Goal: Task Accomplishment & Management: Complete application form

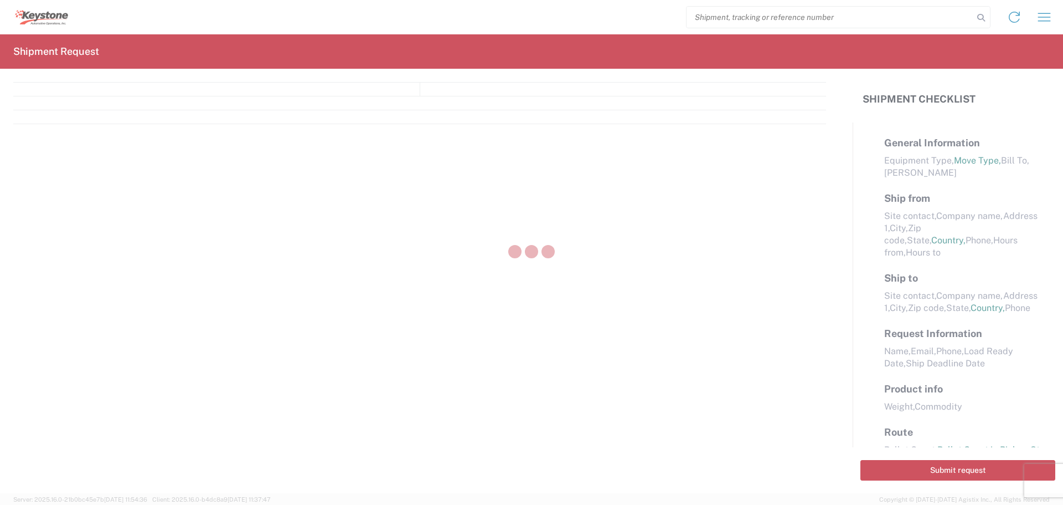
select select "FULL"
select select "LBS"
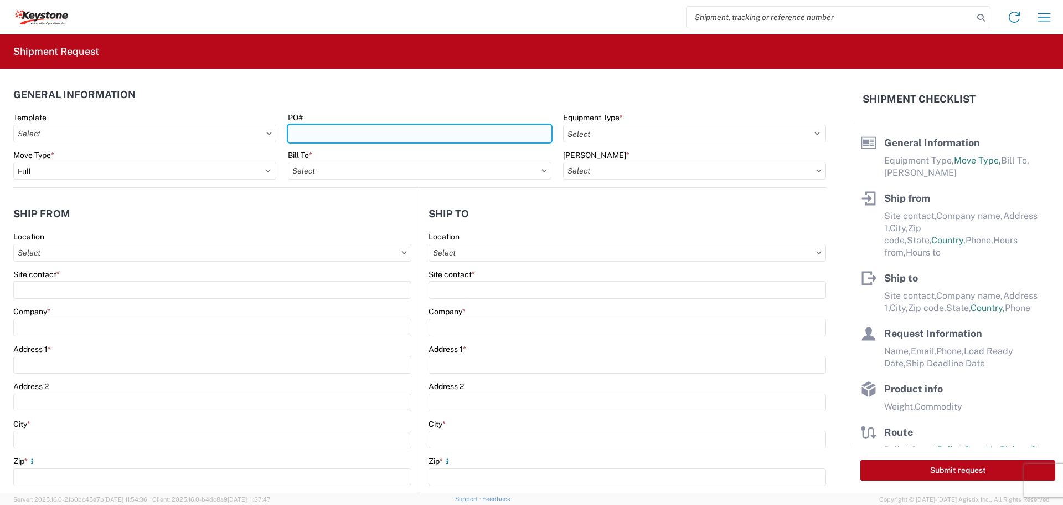
click at [459, 129] on input "PO#" at bounding box center [419, 134] width 263 height 18
type input "4174807"
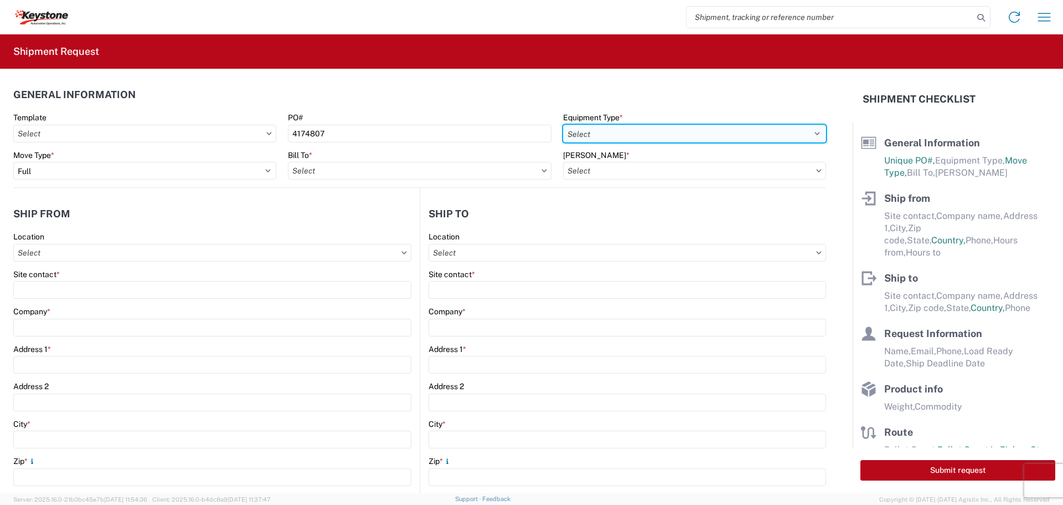
click at [738, 132] on select "Select 53’ Dry Van Flatbed Dropdeck (van) Lowboy (flatbed) Rail" at bounding box center [694, 134] width 263 height 18
select select "STDV"
click at [563, 125] on select "Select 53’ Dry Van Flatbed Dropdeck (van) Lowboy (flatbed) Rail" at bounding box center [694, 134] width 263 height 18
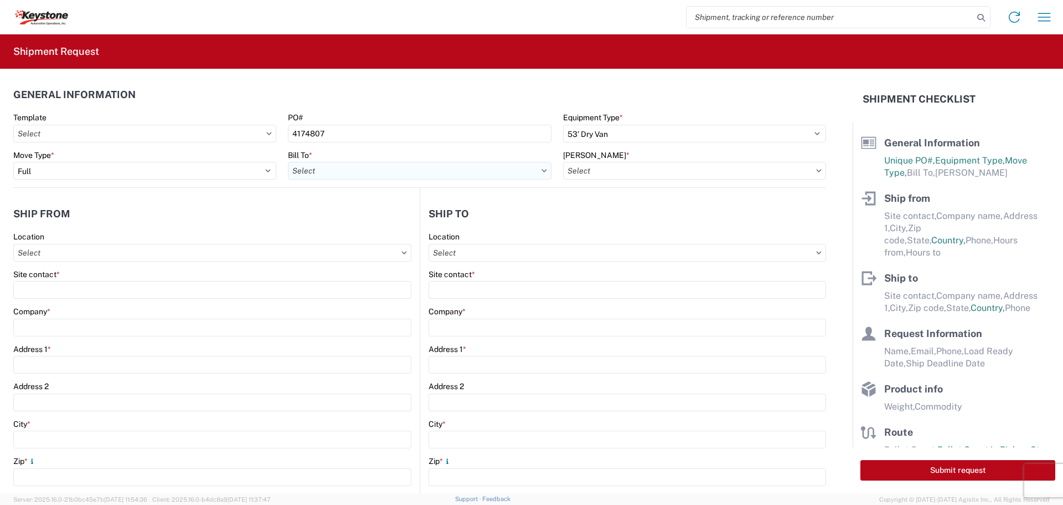
click at [490, 172] on input "Bill To *" at bounding box center [419, 171] width 263 height 18
type input "8522"
click at [754, 174] on input "[PERSON_NAME] *" at bounding box center [694, 171] width 263 height 18
click at [477, 168] on input "Bill To *" at bounding box center [419, 171] width 263 height 18
type input "8522"
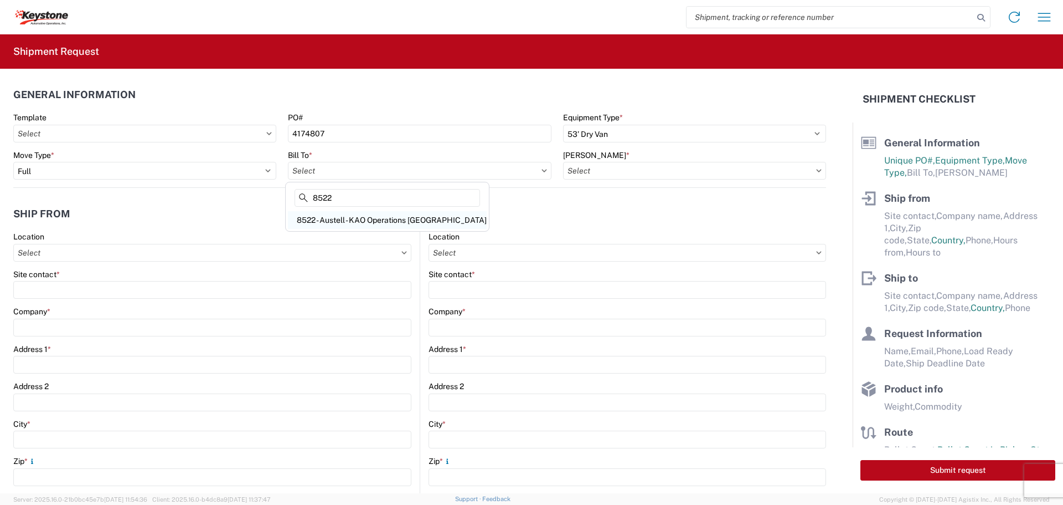
click at [382, 216] on div "8522 - Austell - KAO Operations [GEOGRAPHIC_DATA]" at bounding box center [387, 220] width 199 height 18
type input "8522 - Austell - KAO Operations [GEOGRAPHIC_DATA]"
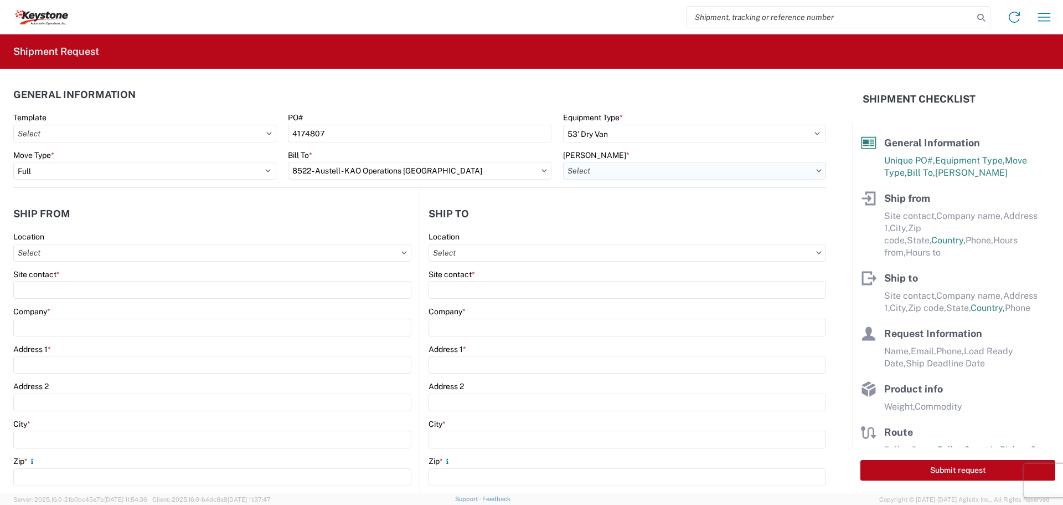
click at [689, 167] on input "[PERSON_NAME] *" at bounding box center [694, 171] width 263 height 18
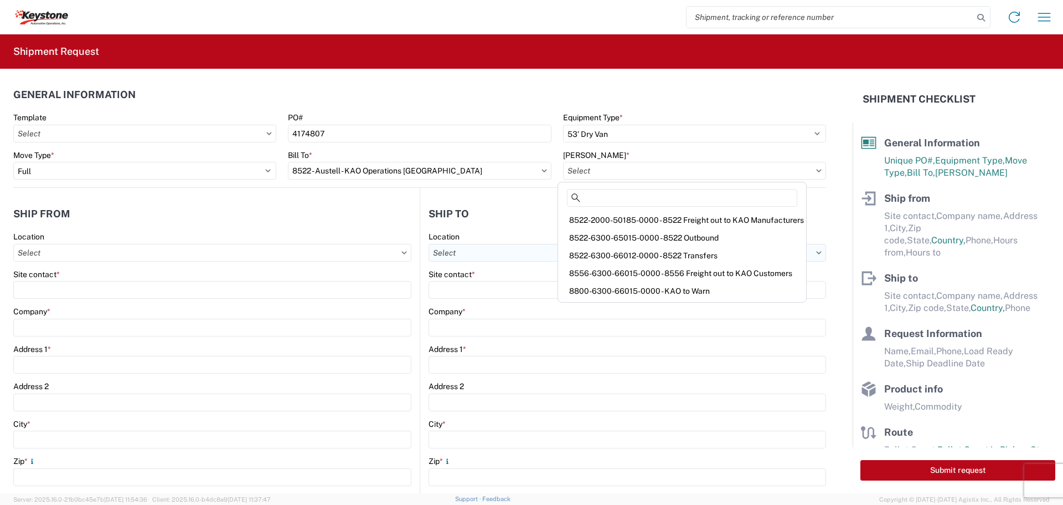
click at [661, 256] on div "8522-6300-66012-0000 - 8522 Transfers" at bounding box center [683, 255] width 244 height 18
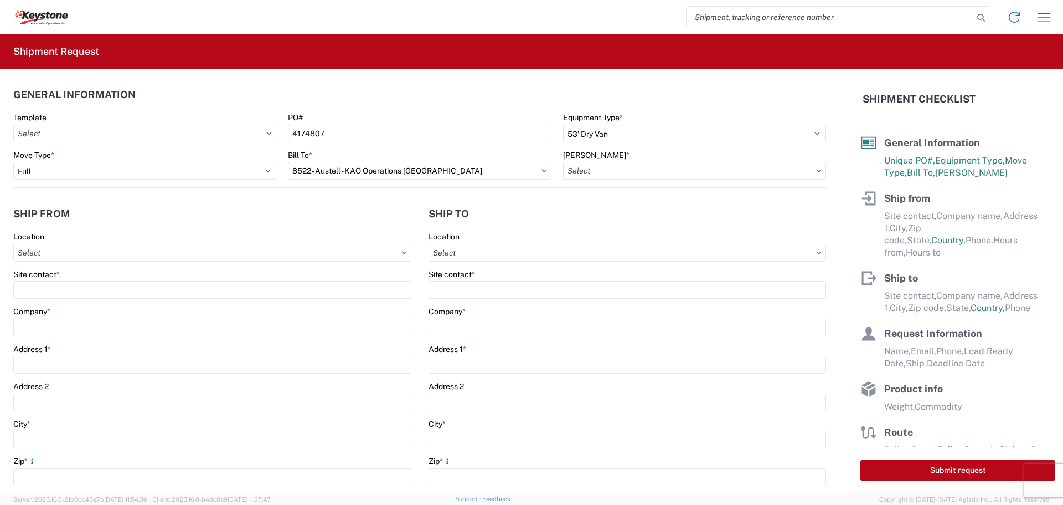
type input "8522-6300-66012-0000 - 8522 Transfers, 8522-6300-66012-0000 - 8522 Transfers"
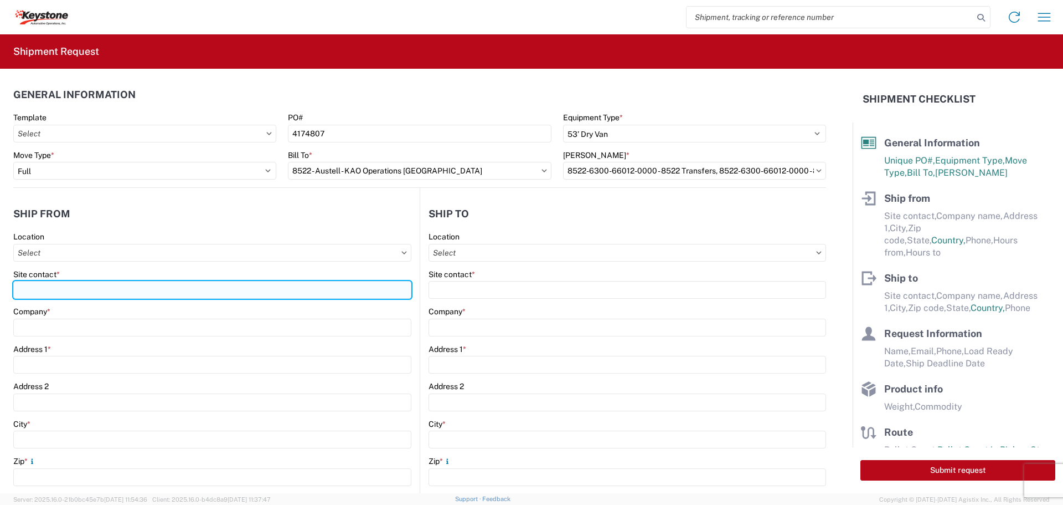
click at [135, 287] on input "Site contact *" at bounding box center [212, 290] width 398 height 18
type input "BILL OR [PERSON_NAME]"
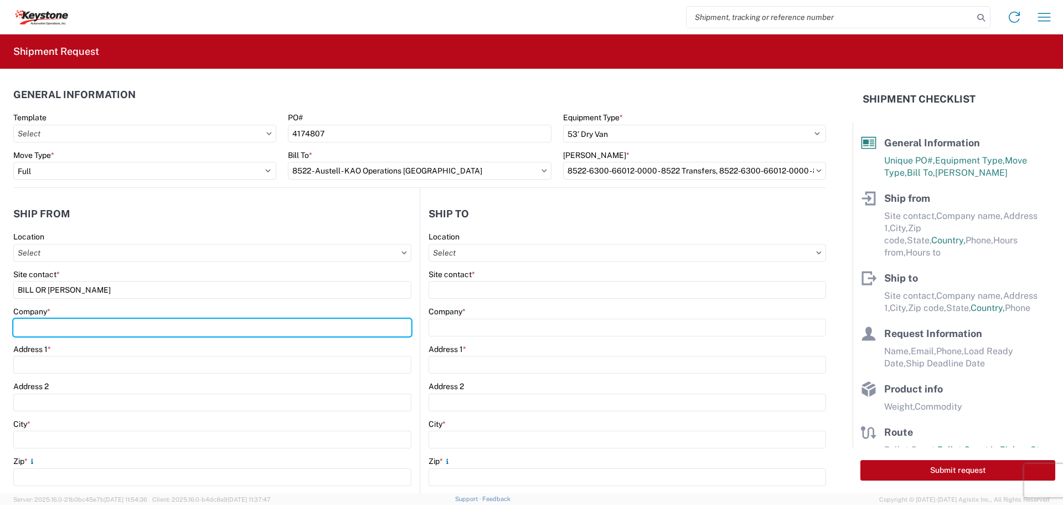
type input "B & W TRAILER HITCHES, INC."
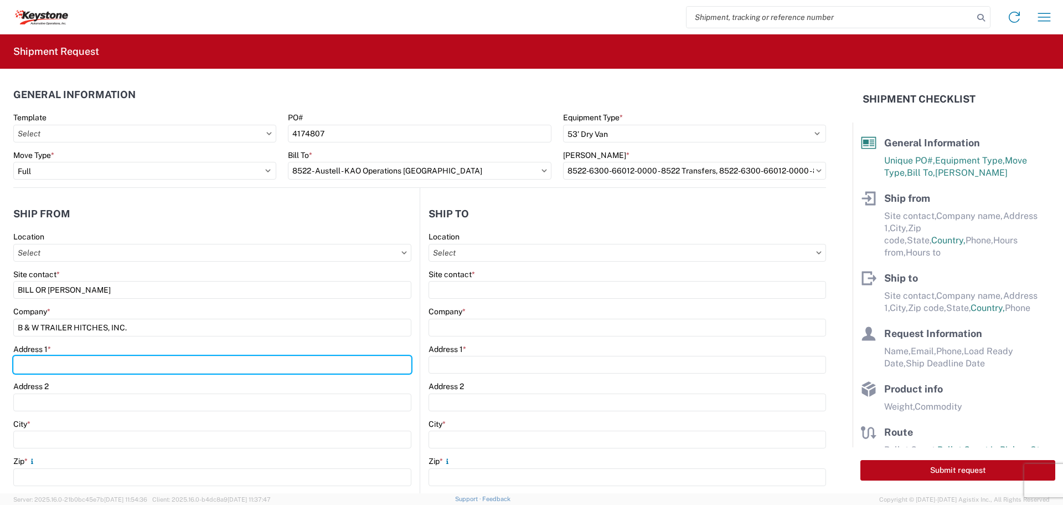
type input "[STREET_ADDRESS][US_STATE]"
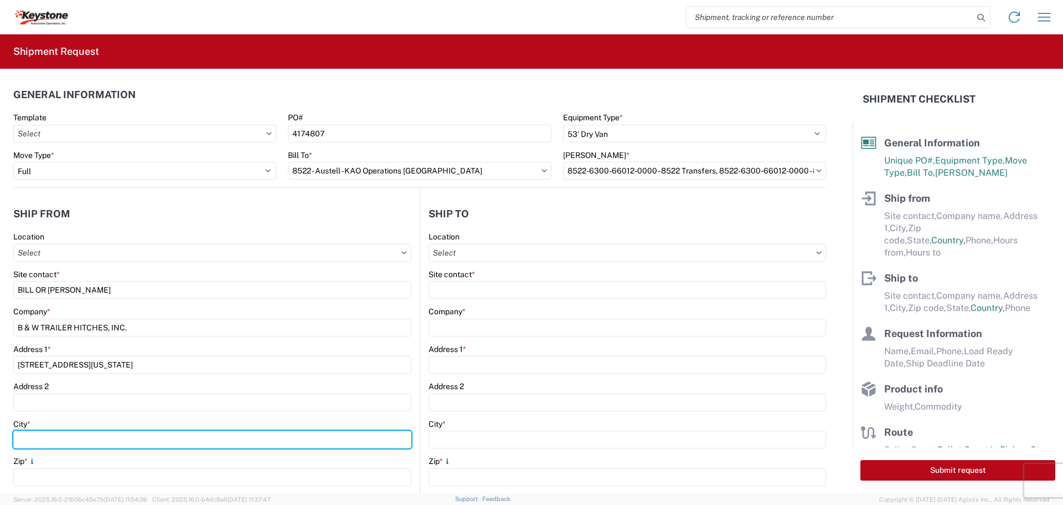
type input "HUMBOLDT"
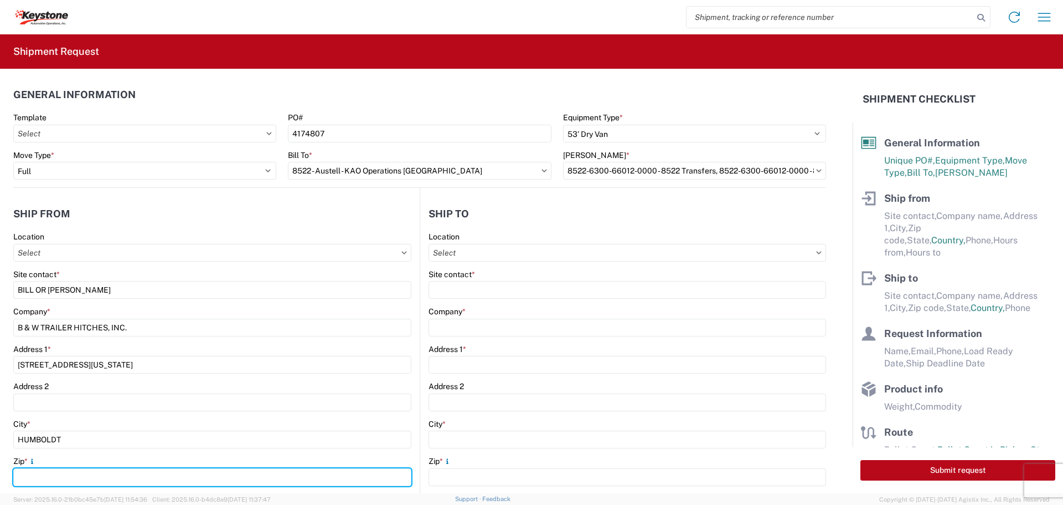
type input "66748"
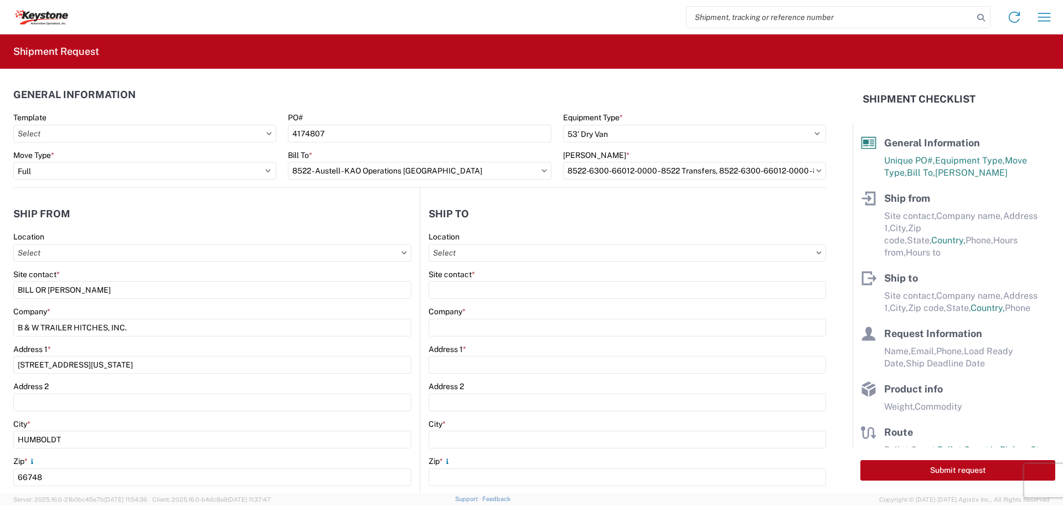
select select "KS"
type input "[EMAIL_ADDRESS][DOMAIN_NAME]"
type input "6204733664"
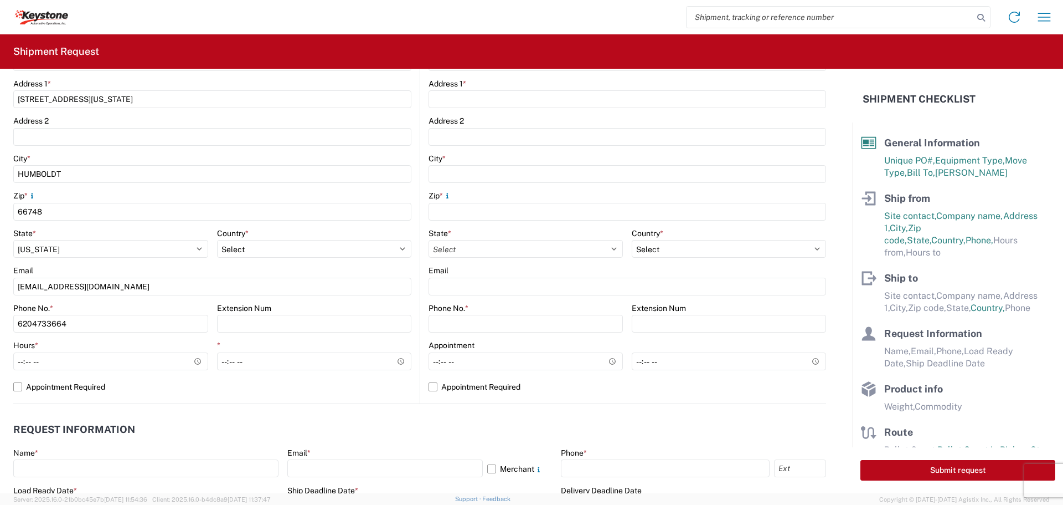
scroll to position [277, 0]
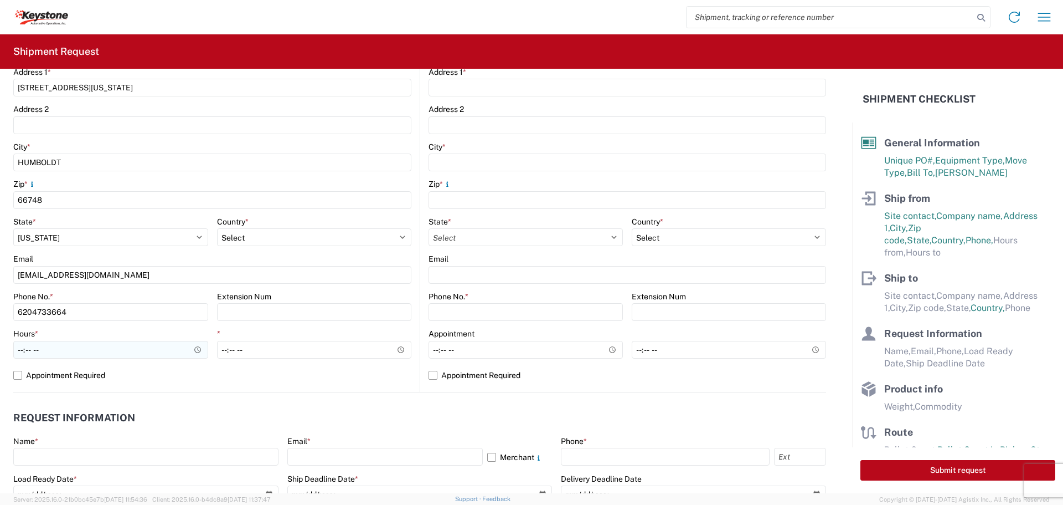
type input "[PERSON_NAME]"
drag, startPoint x: 194, startPoint y: 350, endPoint x: 175, endPoint y: 360, distance: 21.6
click at [193, 350] on input "Hours *" at bounding box center [110, 350] width 195 height 18
type input "07:30"
click at [132, 341] on input "07:30" at bounding box center [110, 350] width 195 height 18
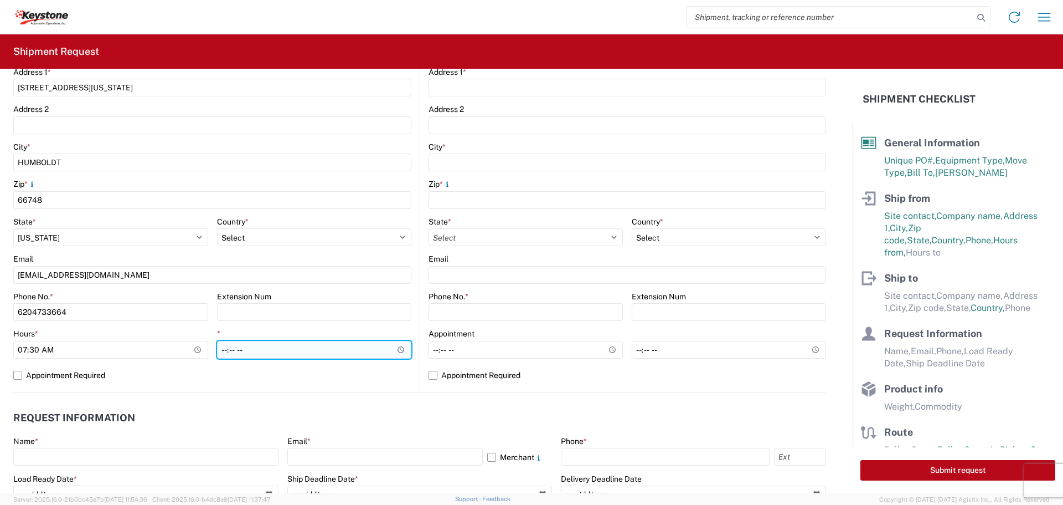
click at [395, 347] on input "*" at bounding box center [314, 350] width 195 height 18
type input "22:00"
click at [348, 352] on input "22:00" at bounding box center [314, 350] width 195 height 18
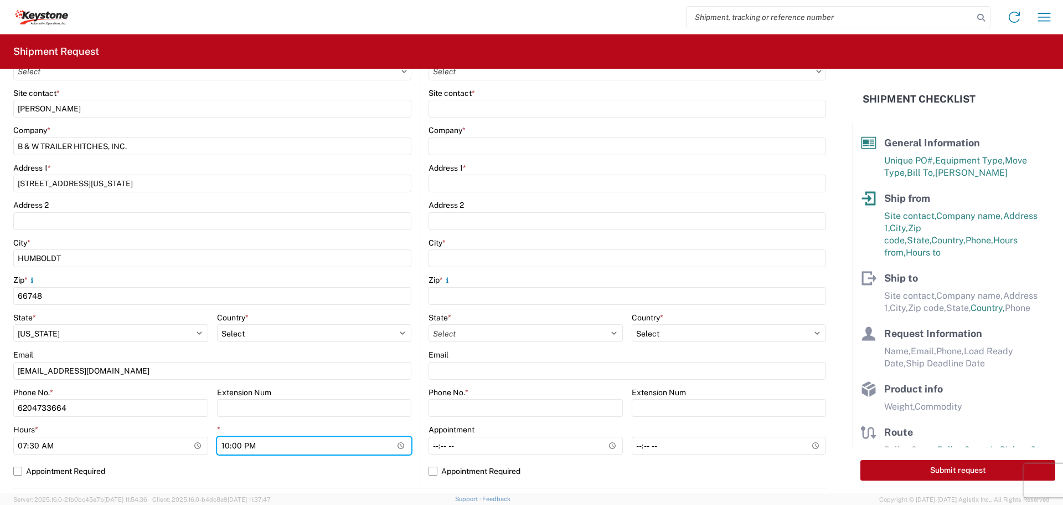
scroll to position [0, 0]
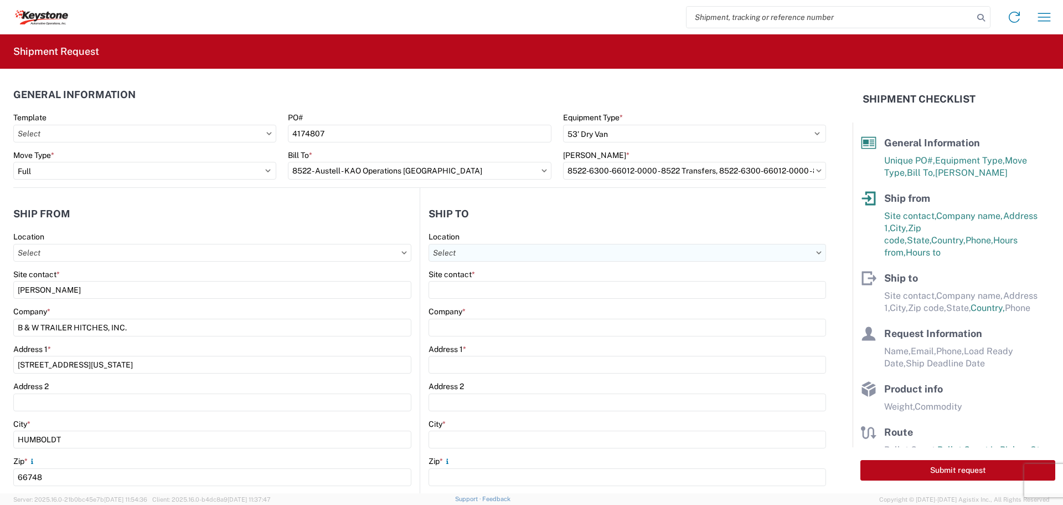
click at [547, 252] on input "Location" at bounding box center [628, 253] width 398 height 18
type input "8404"
click at [486, 325] on div "8404 - [PERSON_NAME] Warehouse" at bounding box center [525, 320] width 194 height 18
type input "8404 - [PERSON_NAME] Warehouse"
type input "KAO"
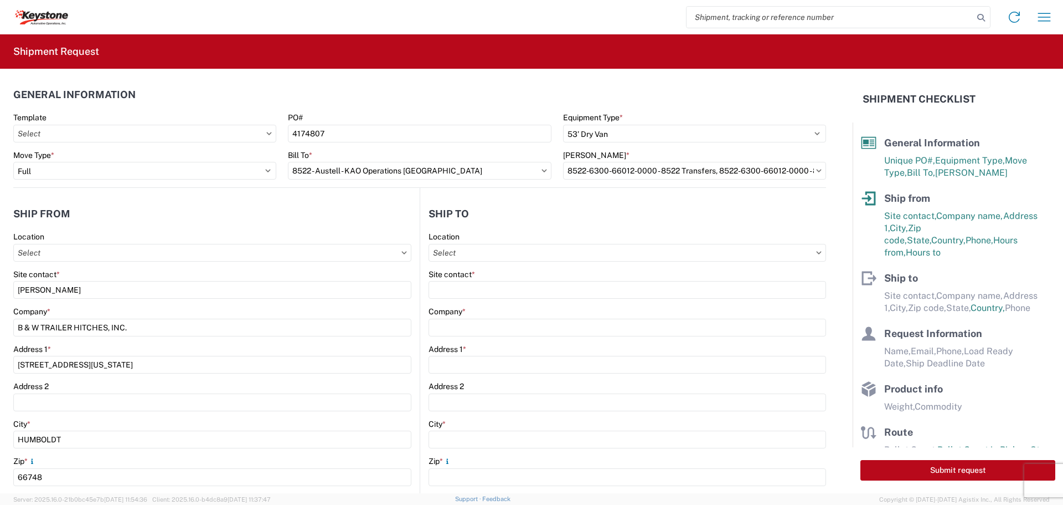
type input "[STREET_ADDRESS]"
type input "Suite 100"
type input "[PERSON_NAME]"
type input "75038"
select select "[GEOGRAPHIC_DATA]"
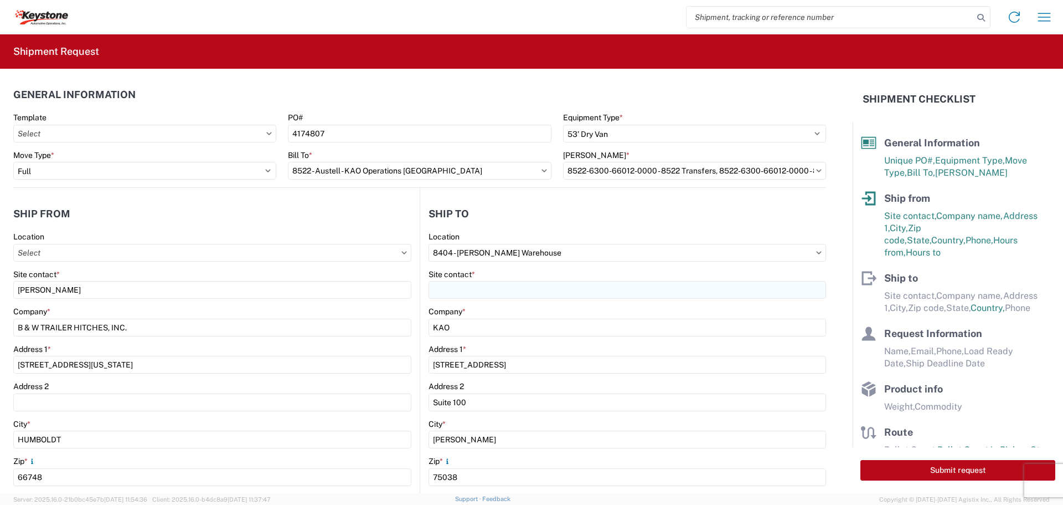
select select "US"
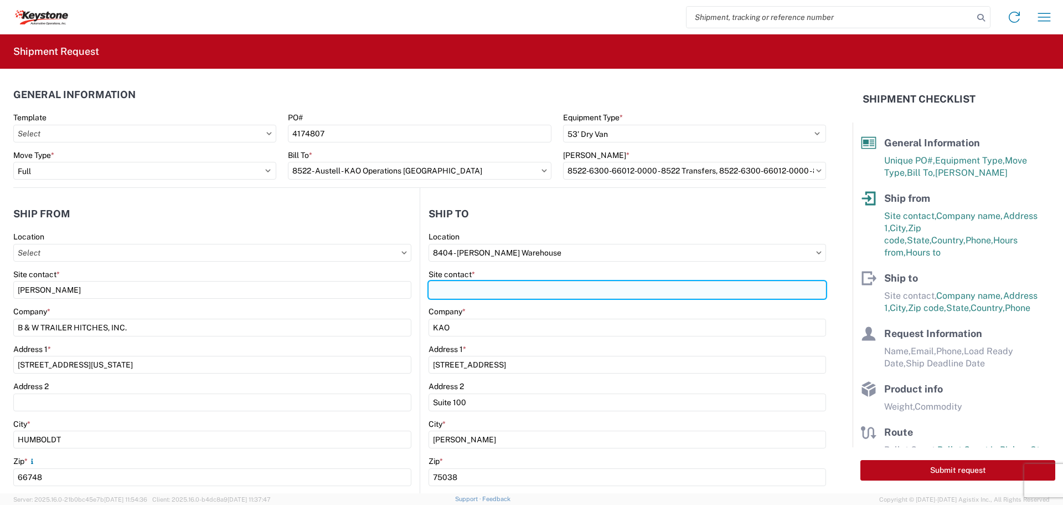
click at [487, 291] on input "Site contact *" at bounding box center [628, 290] width 398 height 18
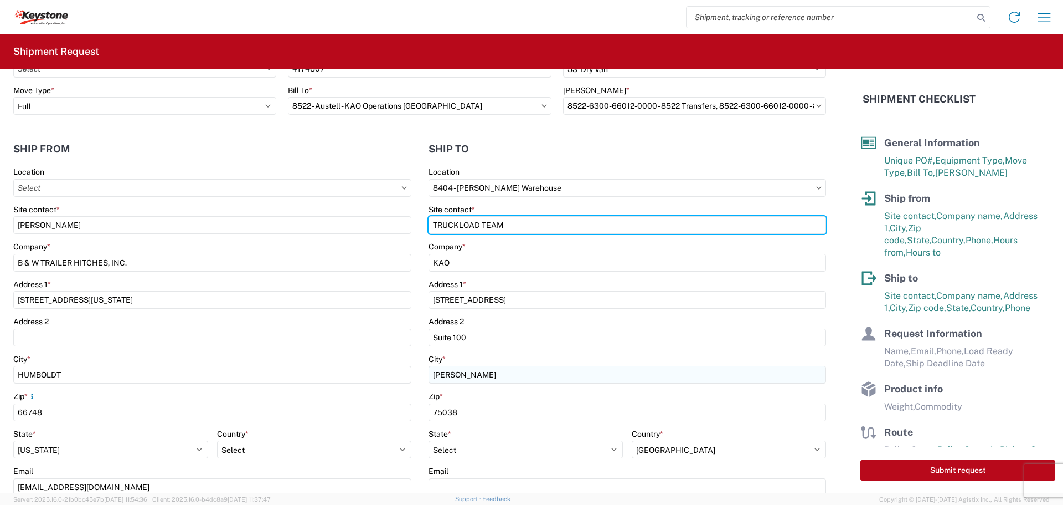
scroll to position [222, 0]
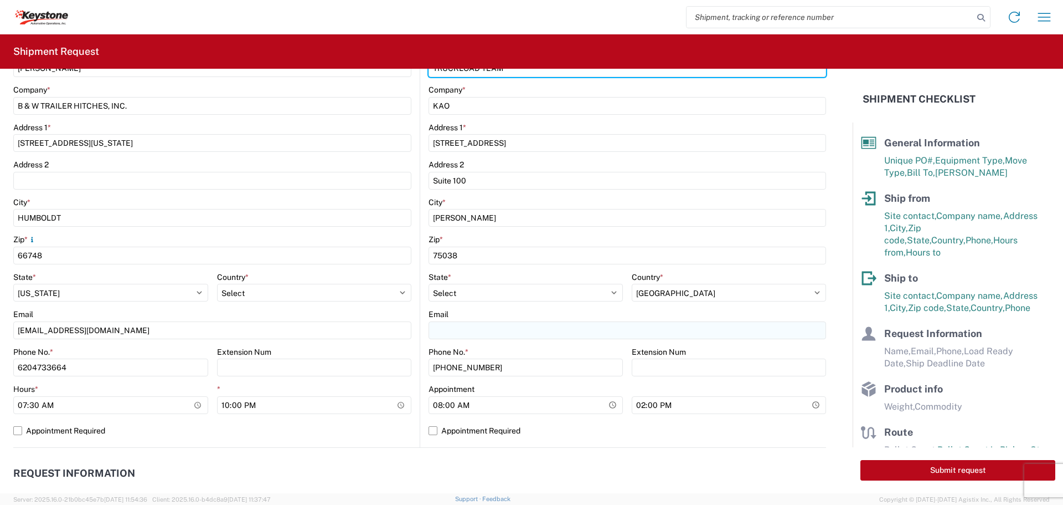
type input "TRUCKLOAD TEAM"
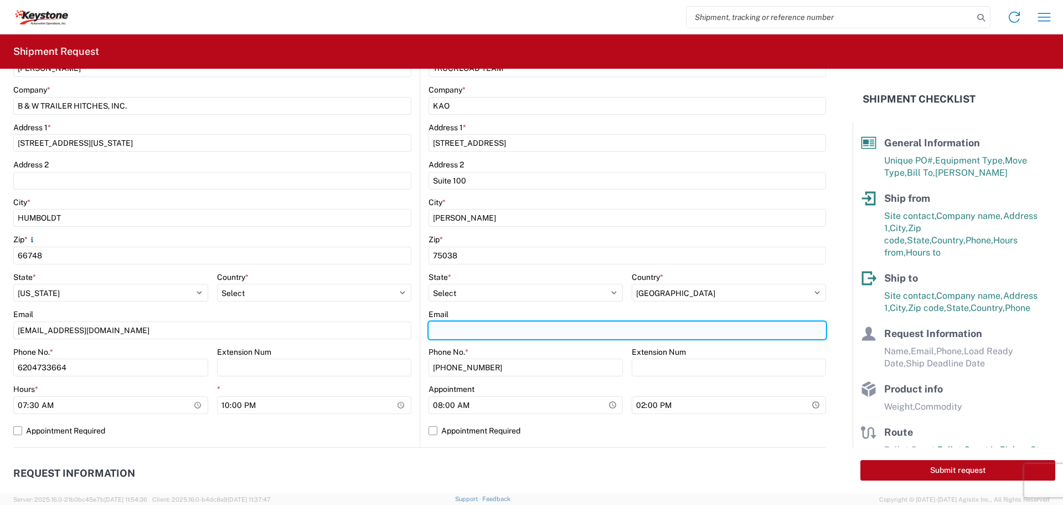
drag, startPoint x: 449, startPoint y: 326, endPoint x: 456, endPoint y: 331, distance: 8.7
click at [450, 326] on input "Email" at bounding box center [628, 330] width 398 height 18
type input "[EMAIL_ADDRESS][DOMAIN_NAME]"
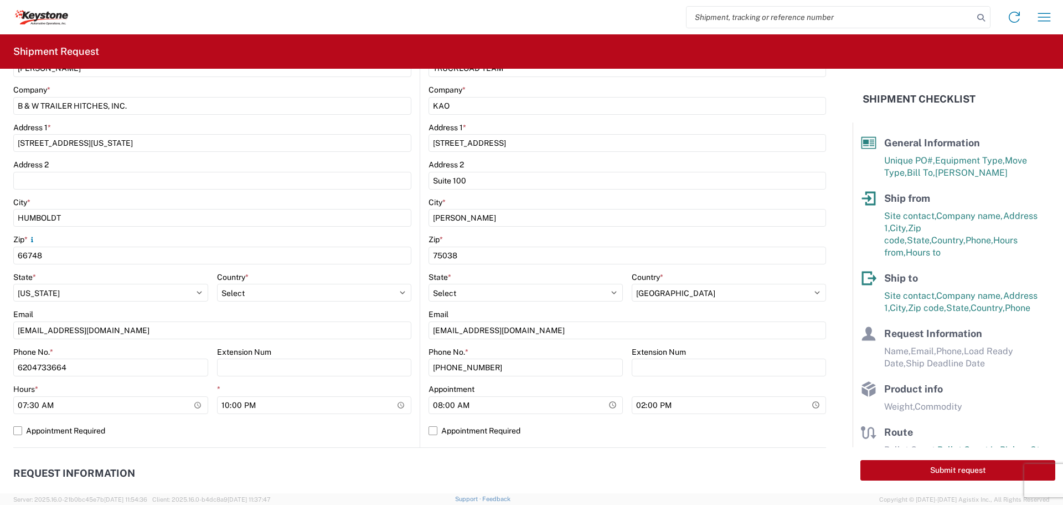
click at [402, 377] on agx-form-control-wrapper-v2 "Extension Num" at bounding box center [314, 366] width 195 height 38
click at [497, 366] on input "[PHONE_NUMBER]" at bounding box center [526, 367] width 194 height 18
type input "4"
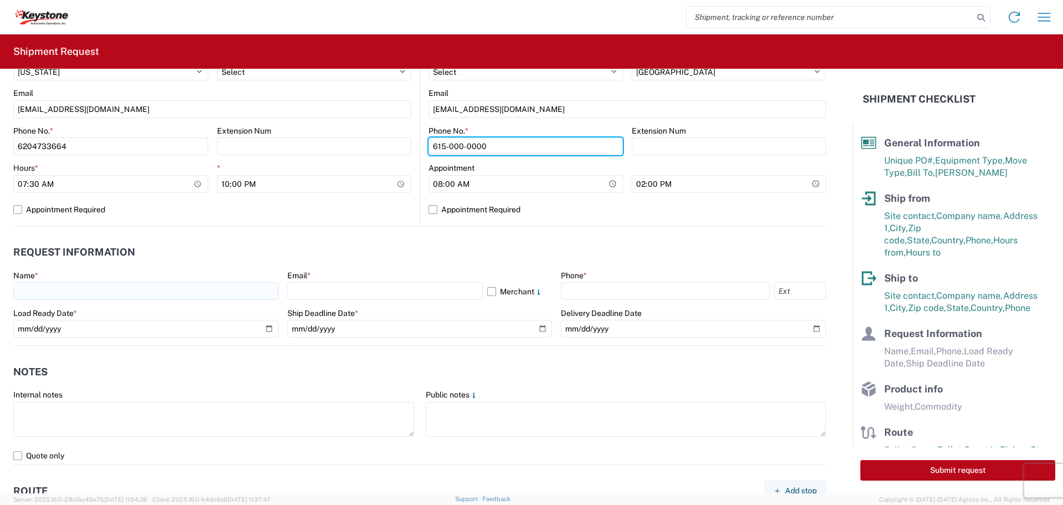
scroll to position [443, 0]
type input "615-000-0000"
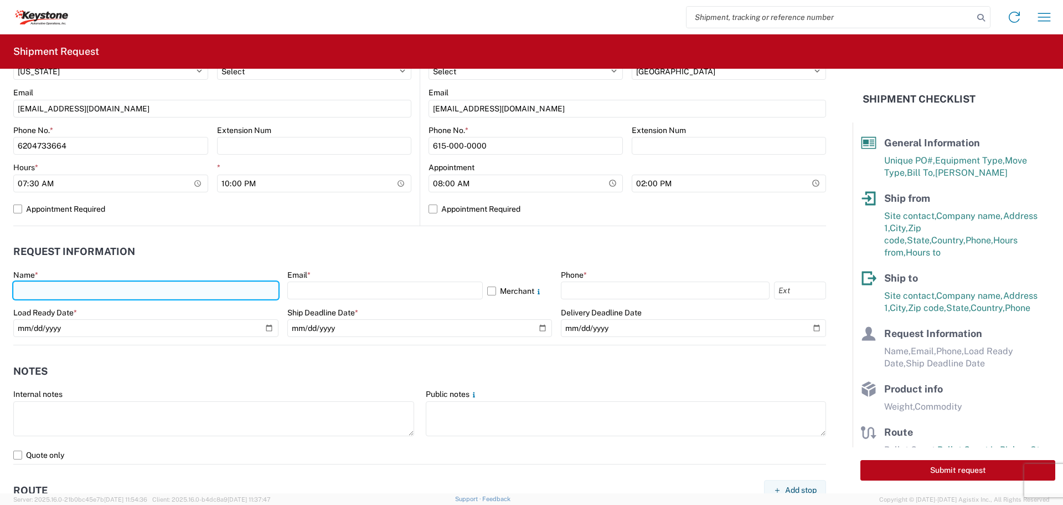
click at [120, 287] on input "text" at bounding box center [145, 290] width 265 height 18
type input "[PERSON_NAME]"
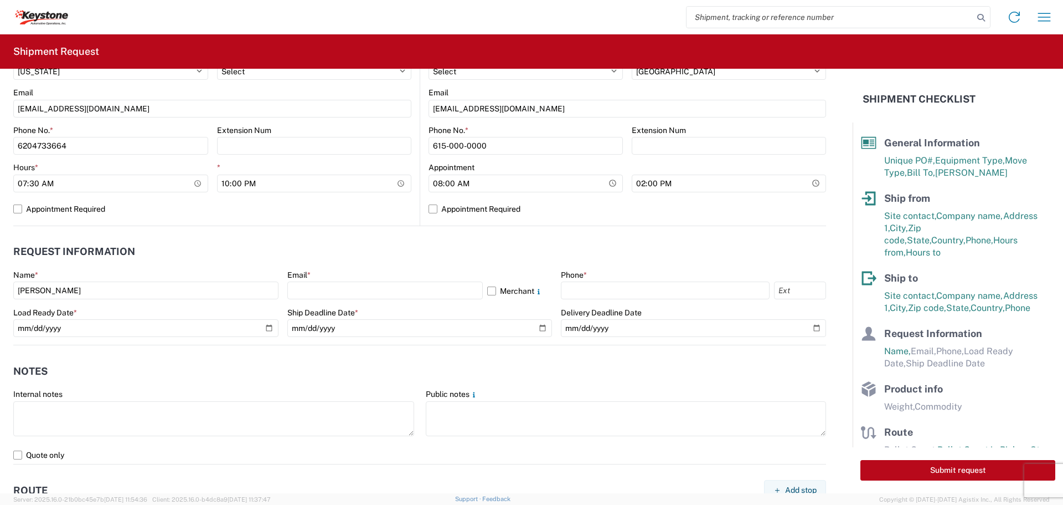
click at [317, 280] on div "Email * Merchant" at bounding box center [419, 285] width 265 height 30
click at [346, 298] on input "text" at bounding box center [385, 290] width 196 height 18
type input "[EMAIL_ADDRESS][DOMAIN_NAME]"
click at [489, 286] on label "Merchant" at bounding box center [519, 290] width 65 height 18
click at [0, 0] on input "Merchant" at bounding box center [0, 0] width 0 height 0
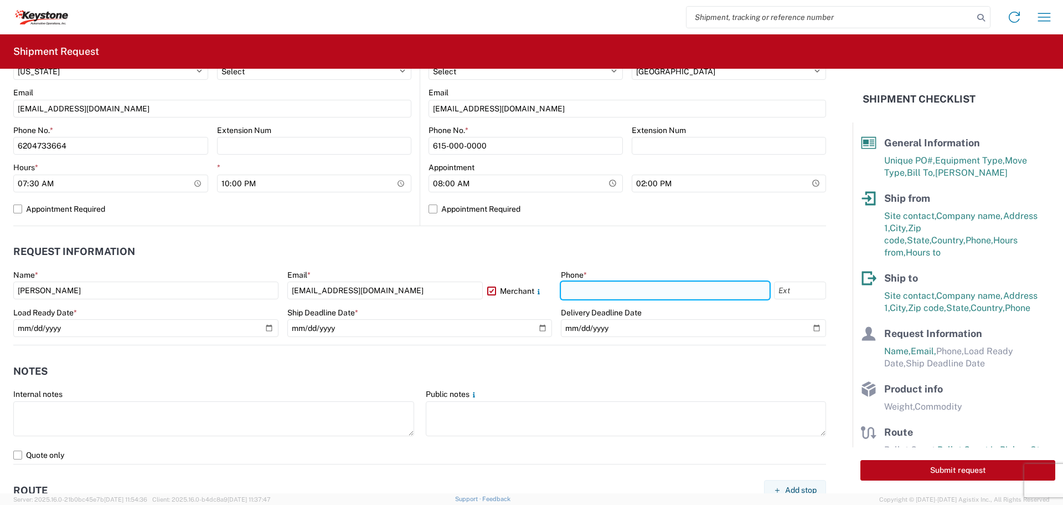
click at [595, 286] on input "text" at bounding box center [665, 290] width 209 height 18
type input "[PHONE_NUMBER]"
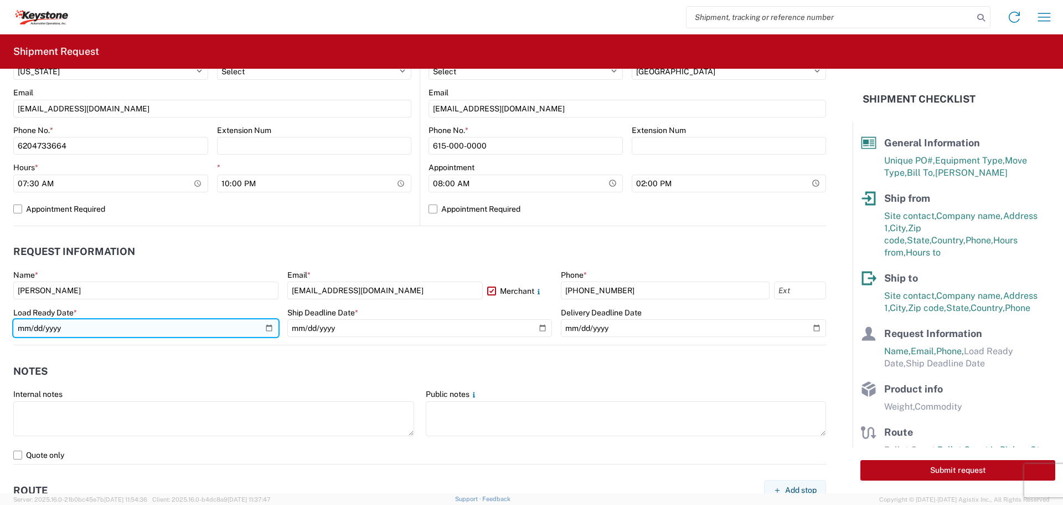
click at [266, 326] on input "date" at bounding box center [145, 328] width 265 height 18
type input "[DATE]"
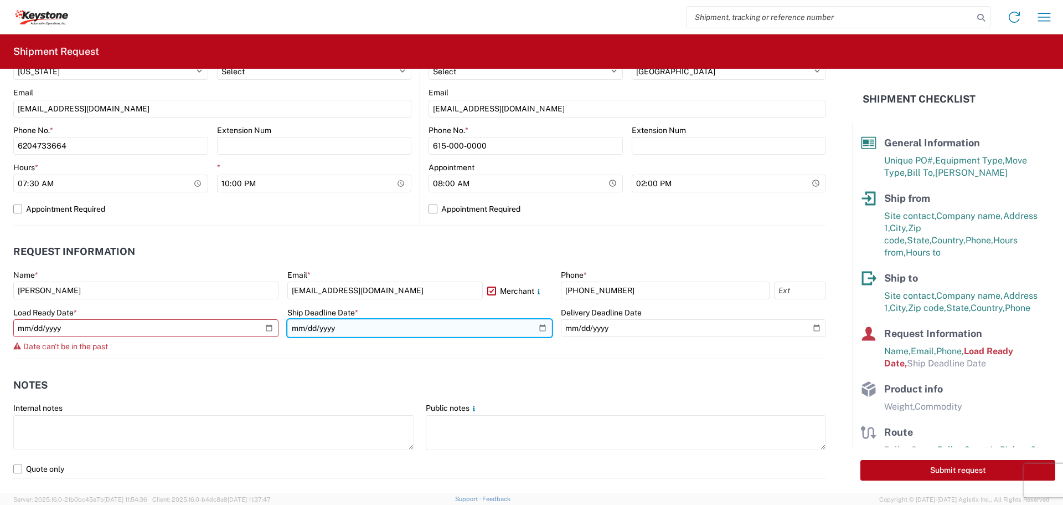
click at [537, 324] on input "date" at bounding box center [419, 328] width 265 height 18
type input "[DATE]"
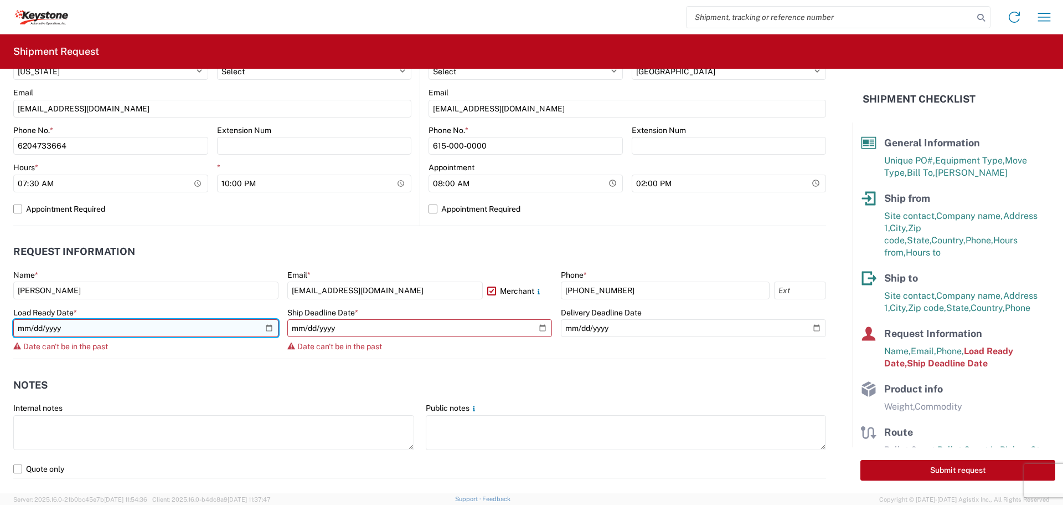
click at [266, 325] on input "[DATE]" at bounding box center [145, 328] width 265 height 18
click at [265, 327] on input "[DATE]" at bounding box center [145, 328] width 265 height 18
type input "[DATE]"
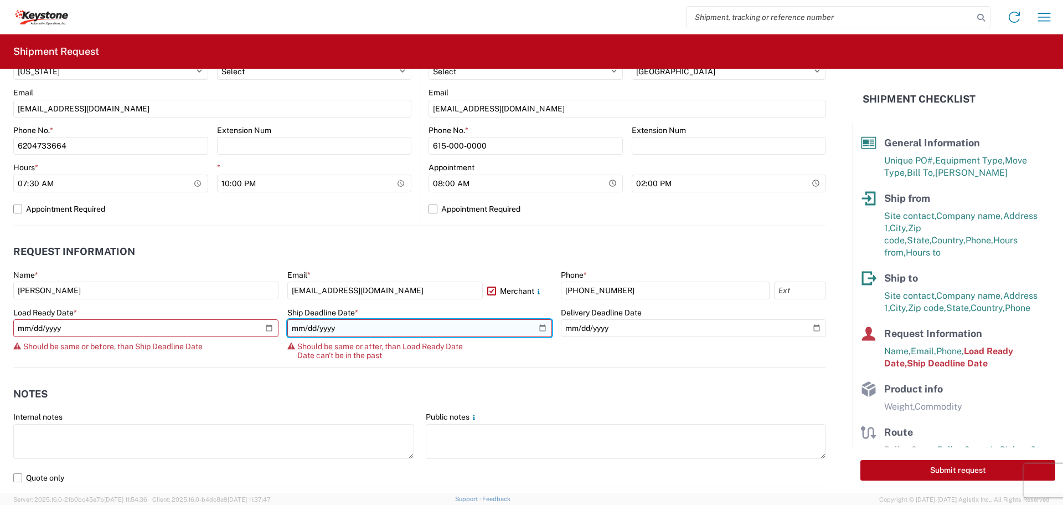
click at [536, 326] on input "[DATE]" at bounding box center [419, 328] width 265 height 18
type input "[DATE]"
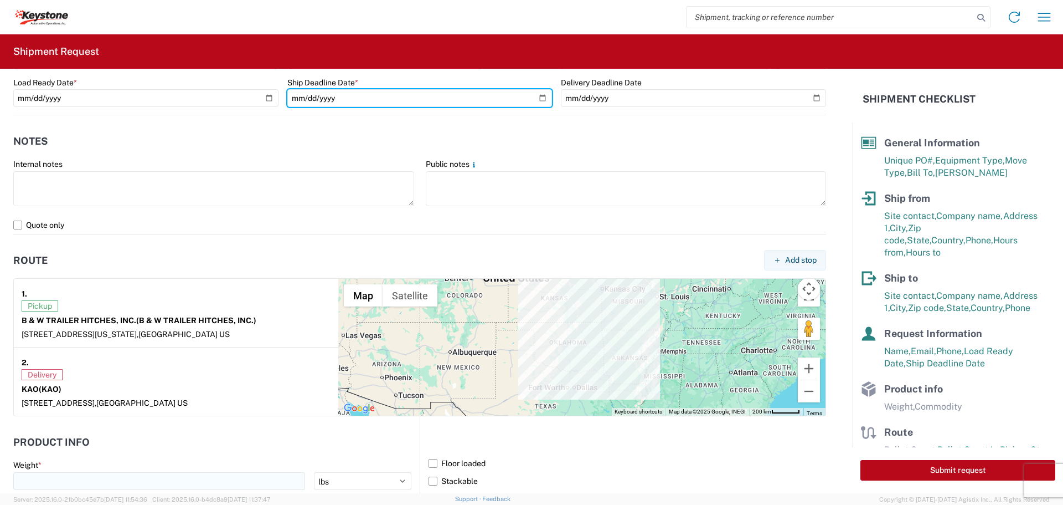
scroll to position [775, 0]
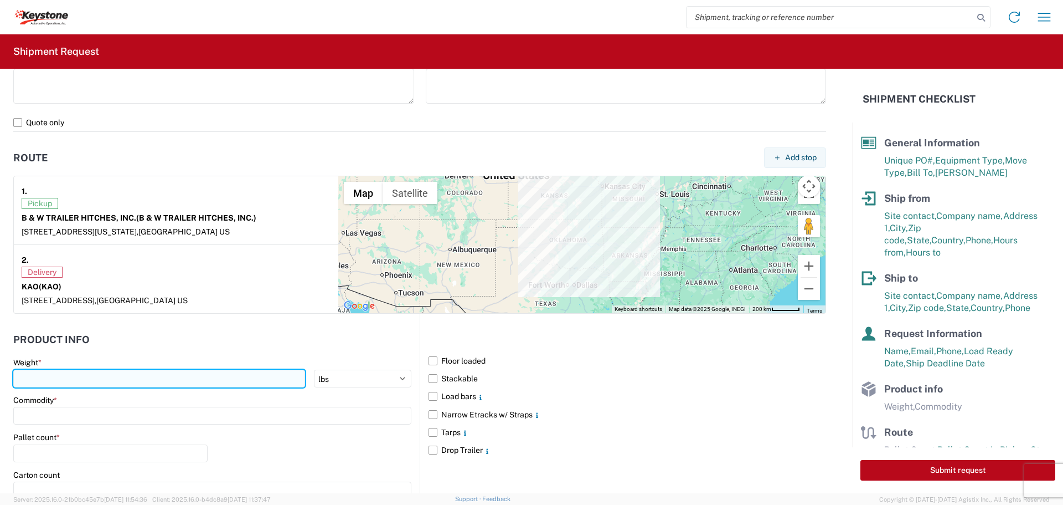
click at [92, 379] on input "number" at bounding box center [159, 378] width 292 height 18
type input "28515"
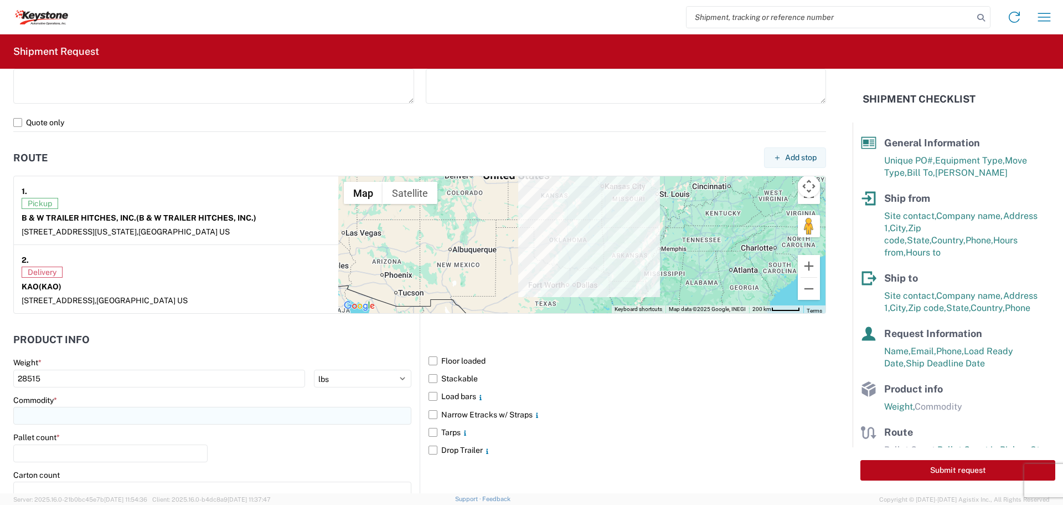
click at [66, 414] on input at bounding box center [212, 416] width 398 height 18
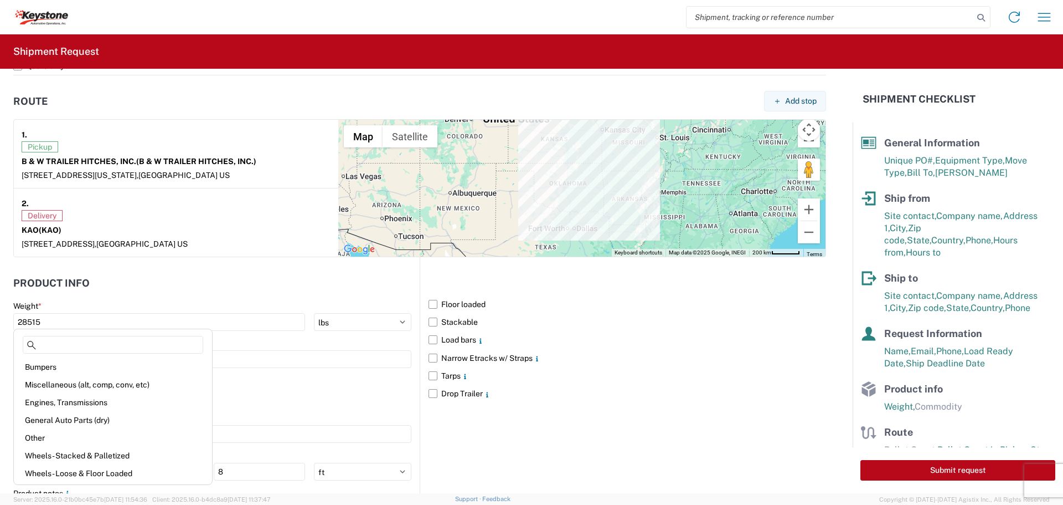
scroll to position [886, 0]
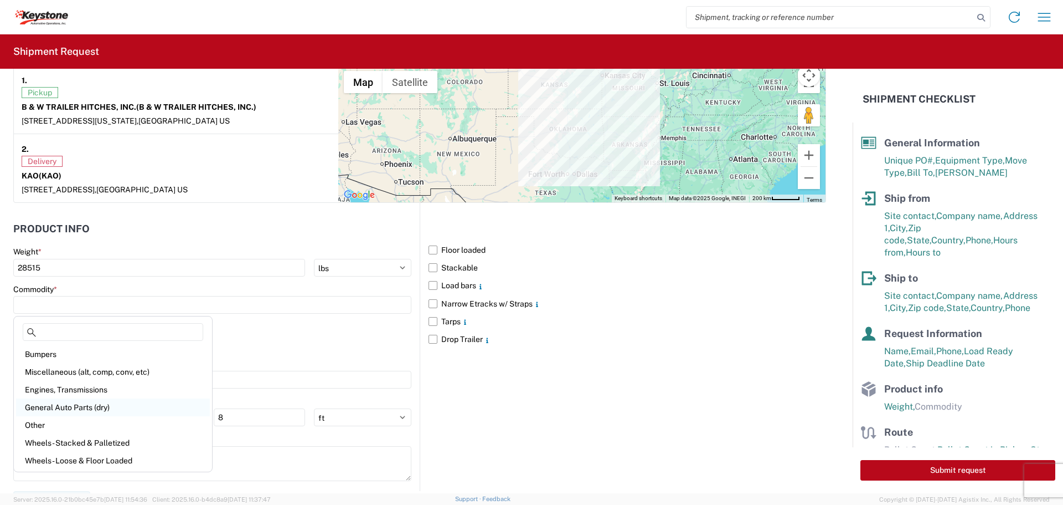
click at [63, 409] on div "General Auto Parts (dry)" at bounding box center [113, 407] width 194 height 18
type input "General Auto Parts (dry)"
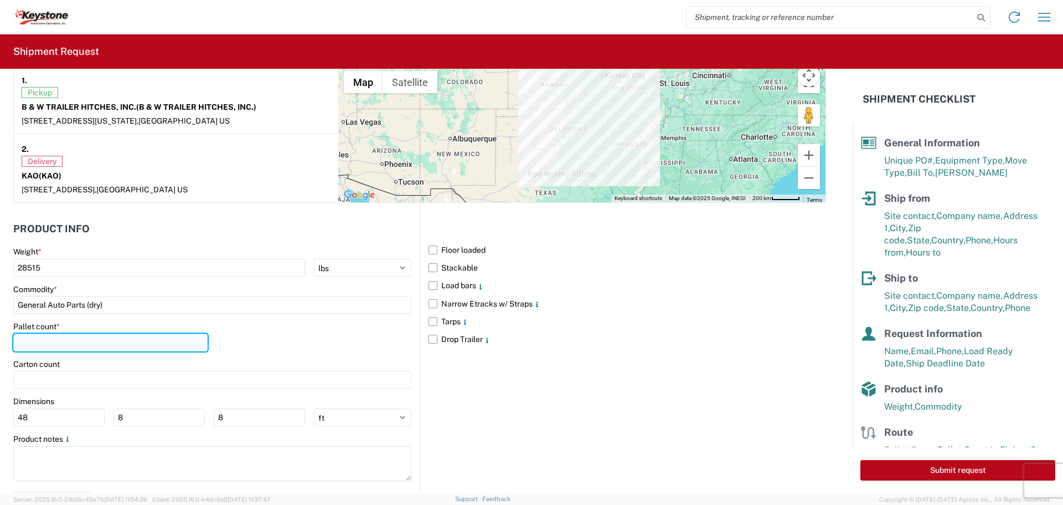
click at [61, 341] on input "number" at bounding box center [110, 342] width 194 height 18
type input "24"
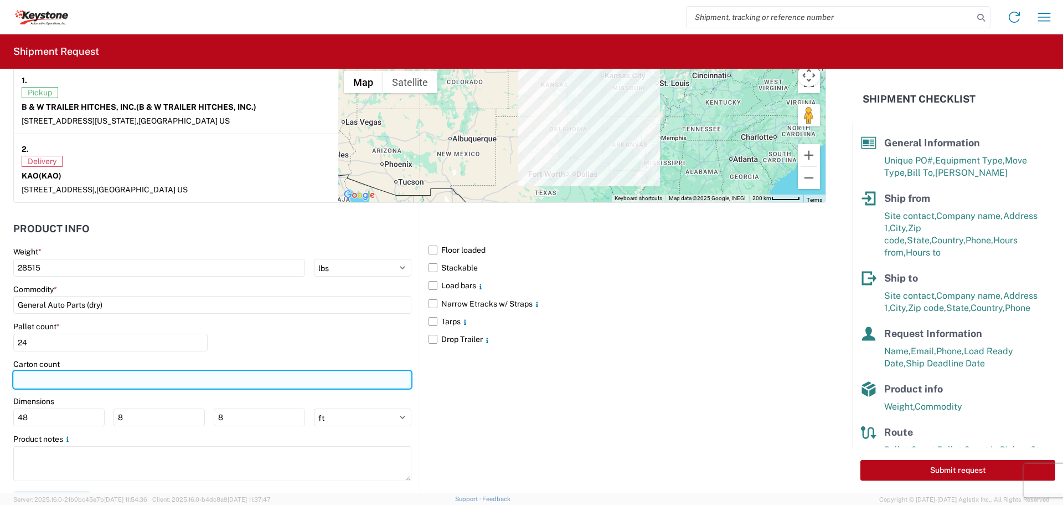
click at [48, 377] on input "number" at bounding box center [212, 380] width 398 height 18
type input "445"
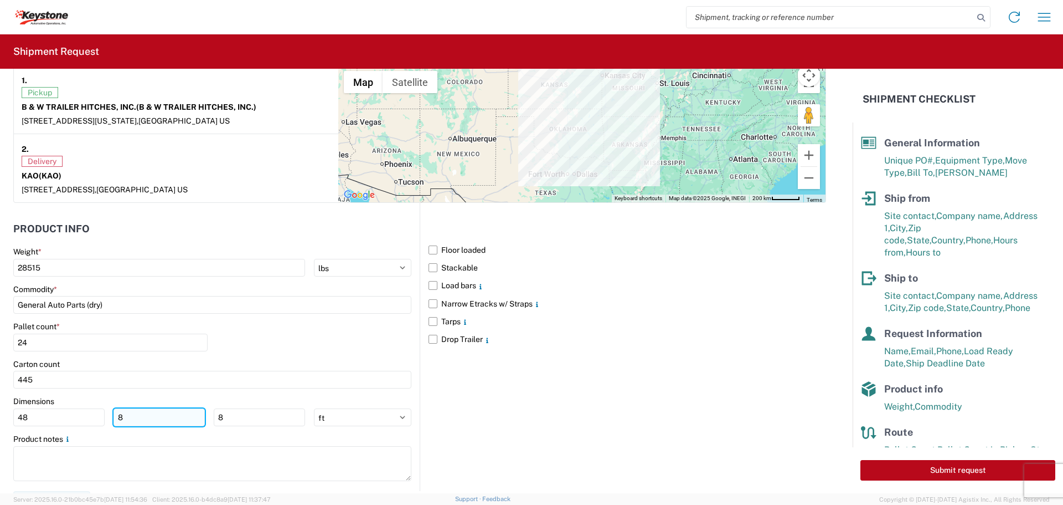
click at [130, 417] on input "8" at bounding box center [159, 417] width 91 height 18
type input "40"
click at [225, 417] on input "8" at bounding box center [259, 417] width 91 height 18
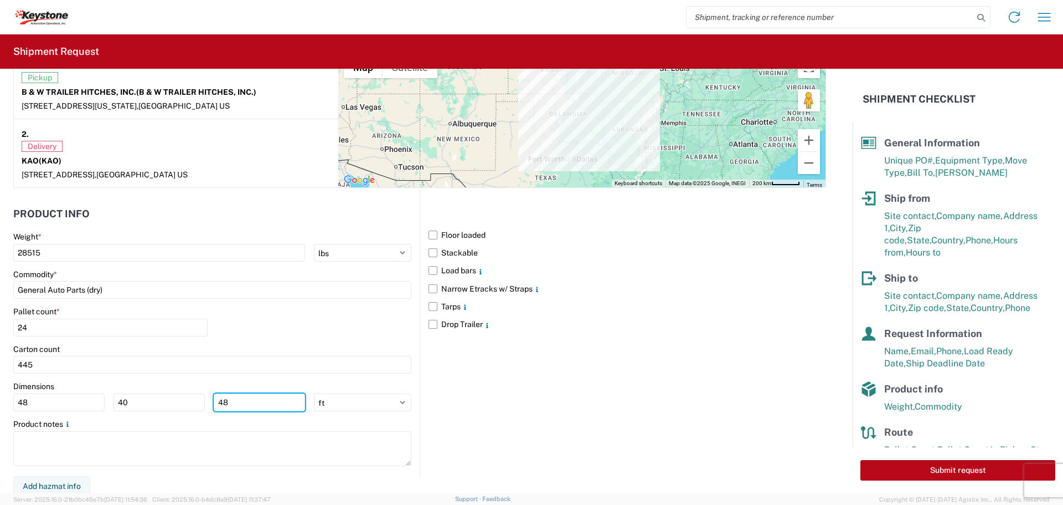
scroll to position [904, 0]
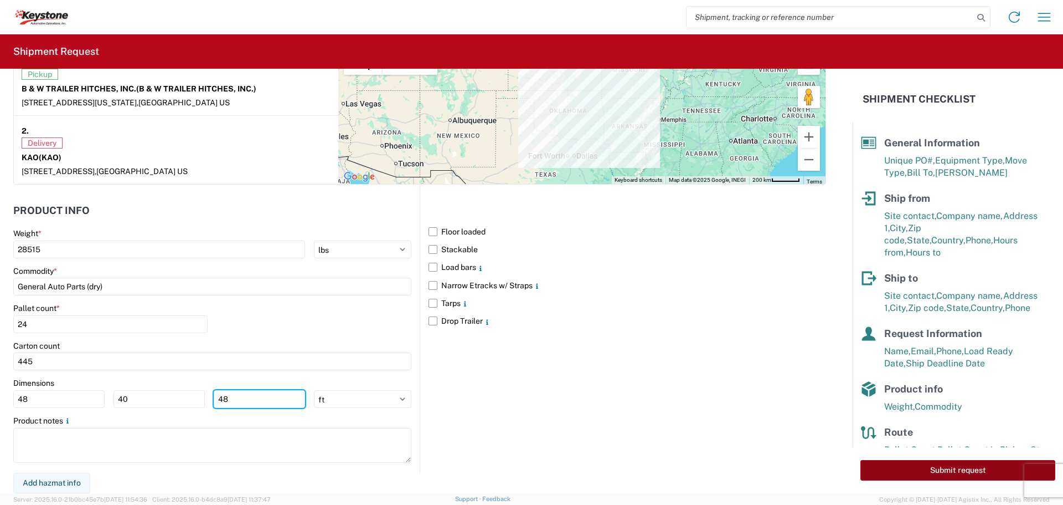
type input "48"
click at [918, 469] on button "Submit request" at bounding box center [958, 470] width 195 height 20
select select "KS"
select select "US"
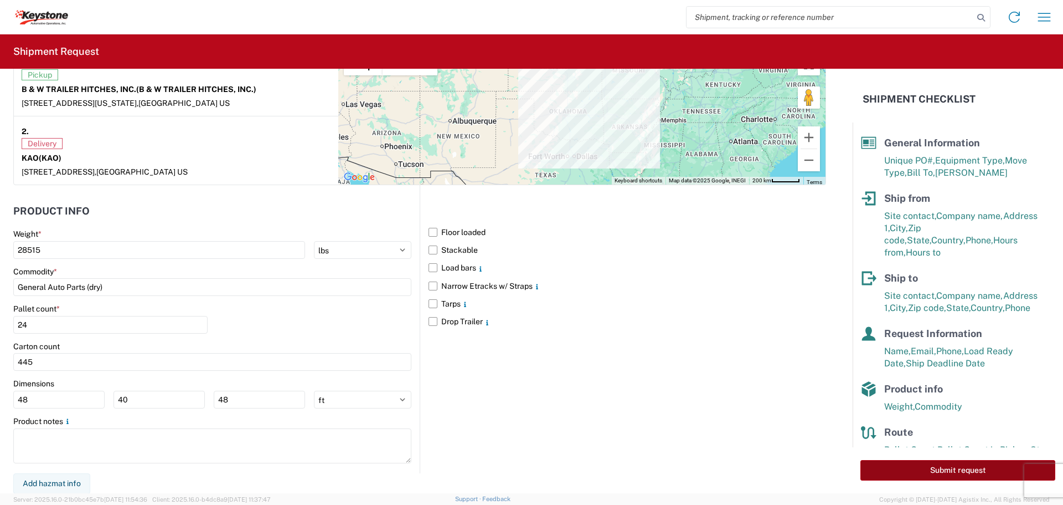
select select "[GEOGRAPHIC_DATA]"
select select "US"
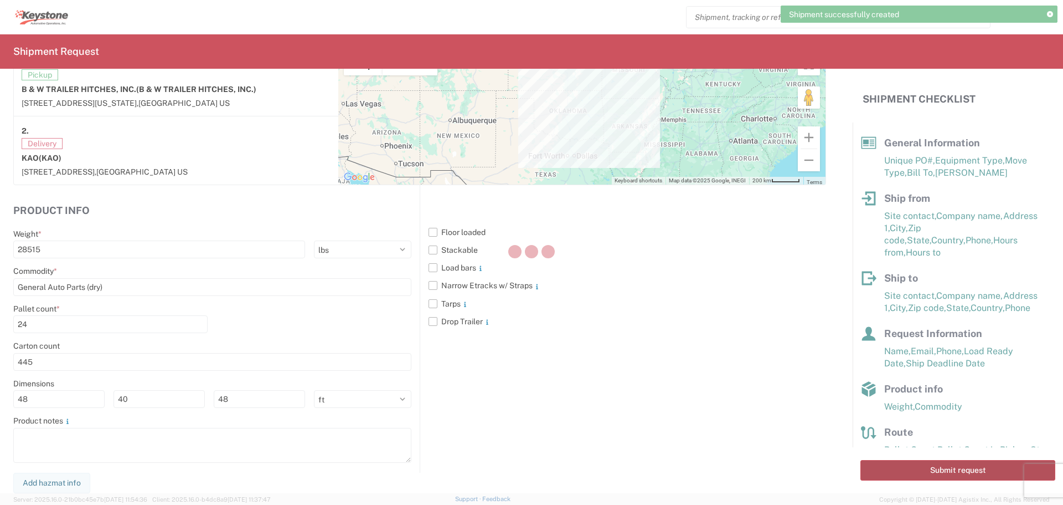
scroll to position [904, 0]
